Goal: Information Seeking & Learning: Learn about a topic

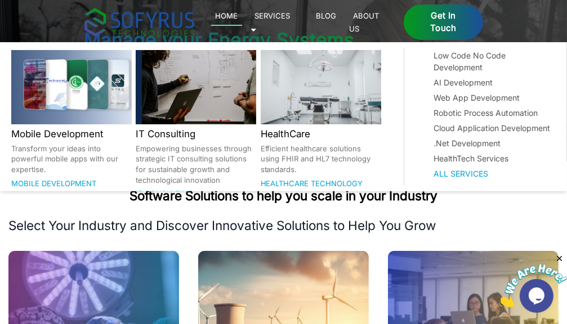
click at [290, 19] on link "Services 🞃" at bounding box center [270, 22] width 40 height 26
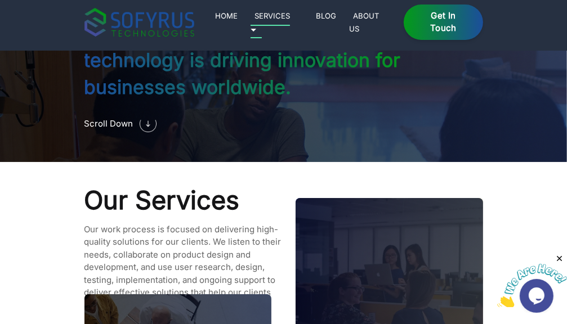
scroll to position [926, 0]
